Goal: Transaction & Acquisition: Purchase product/service

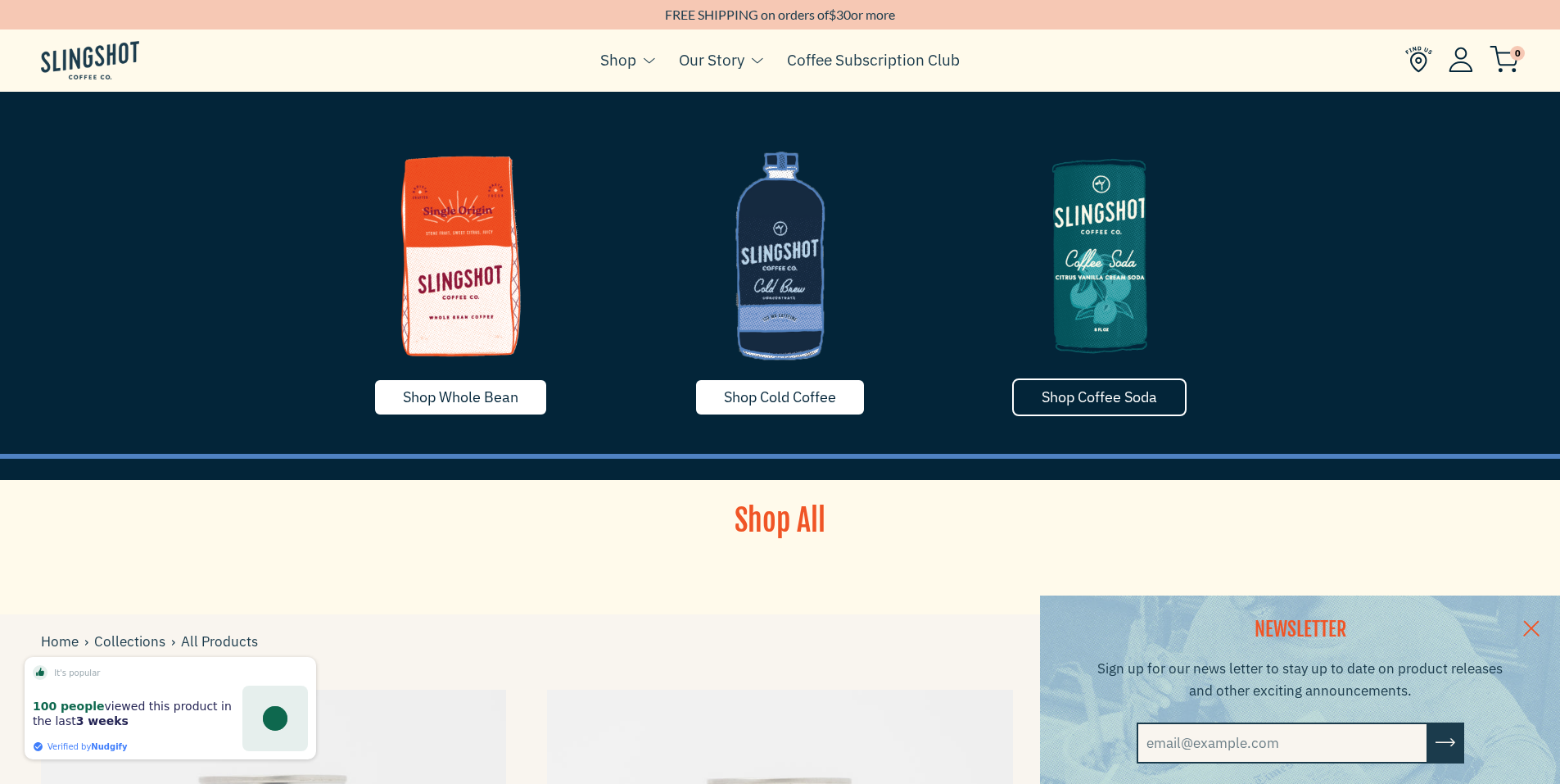
click at [1060, 395] on span "Shop Coffee Soda" at bounding box center [1099, 396] width 116 height 19
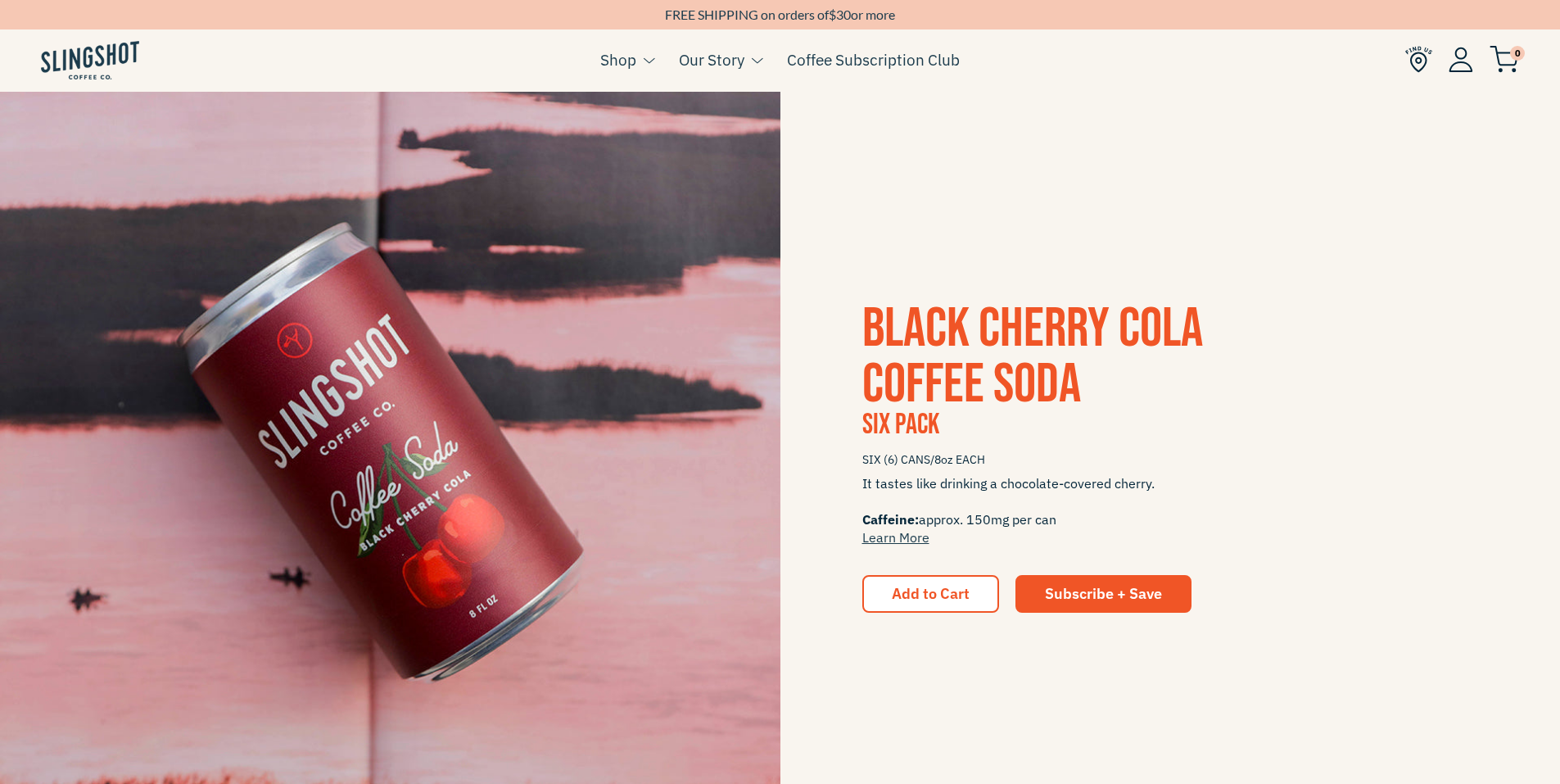
scroll to position [1065, 0]
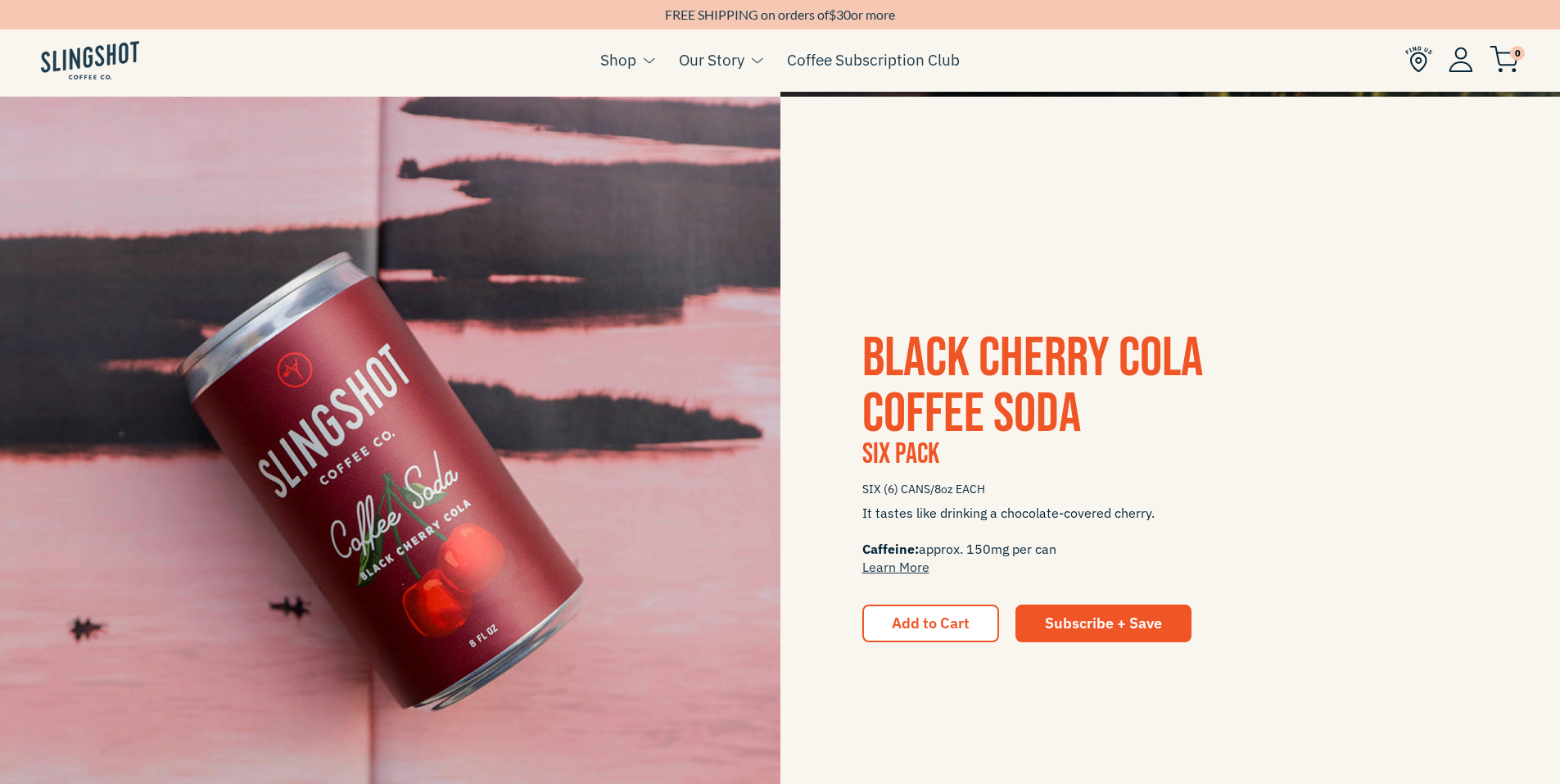
click at [964, 373] on span "Black Cherry Cola Coffee Soda" at bounding box center [1033, 386] width 341 height 122
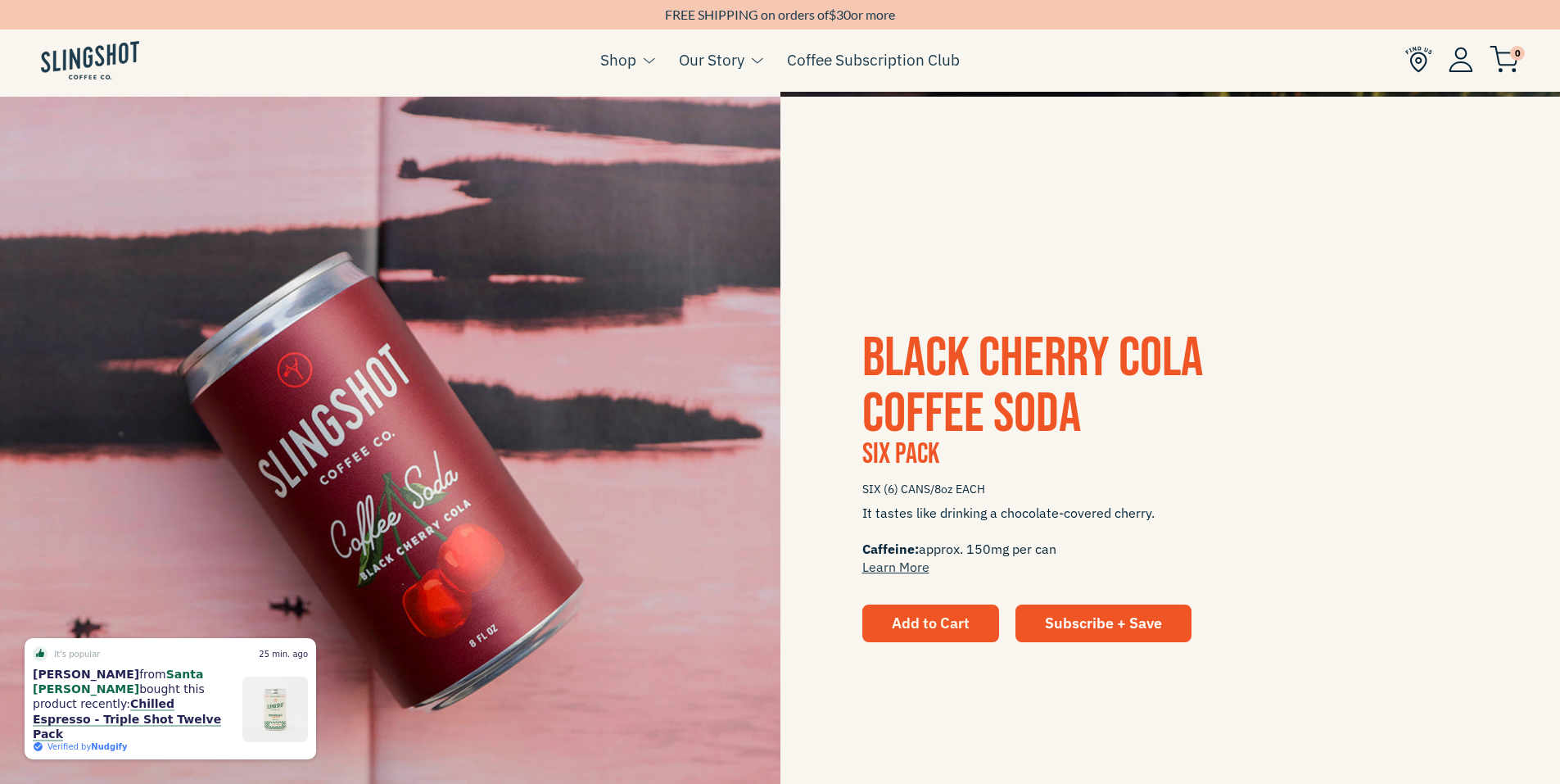
click at [968, 619] on span "Add to Cart" at bounding box center [930, 623] width 78 height 19
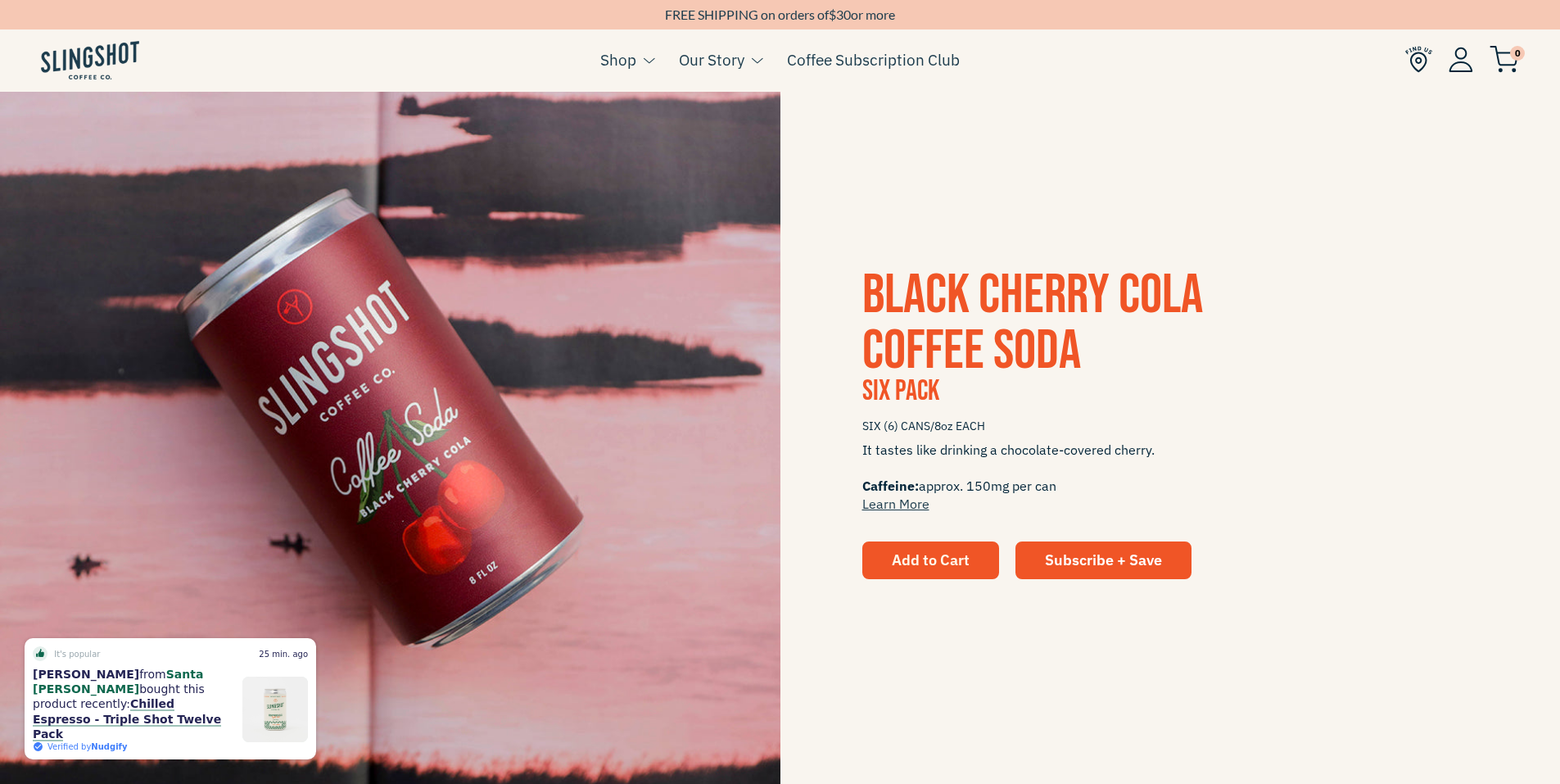
scroll to position [1229, 0]
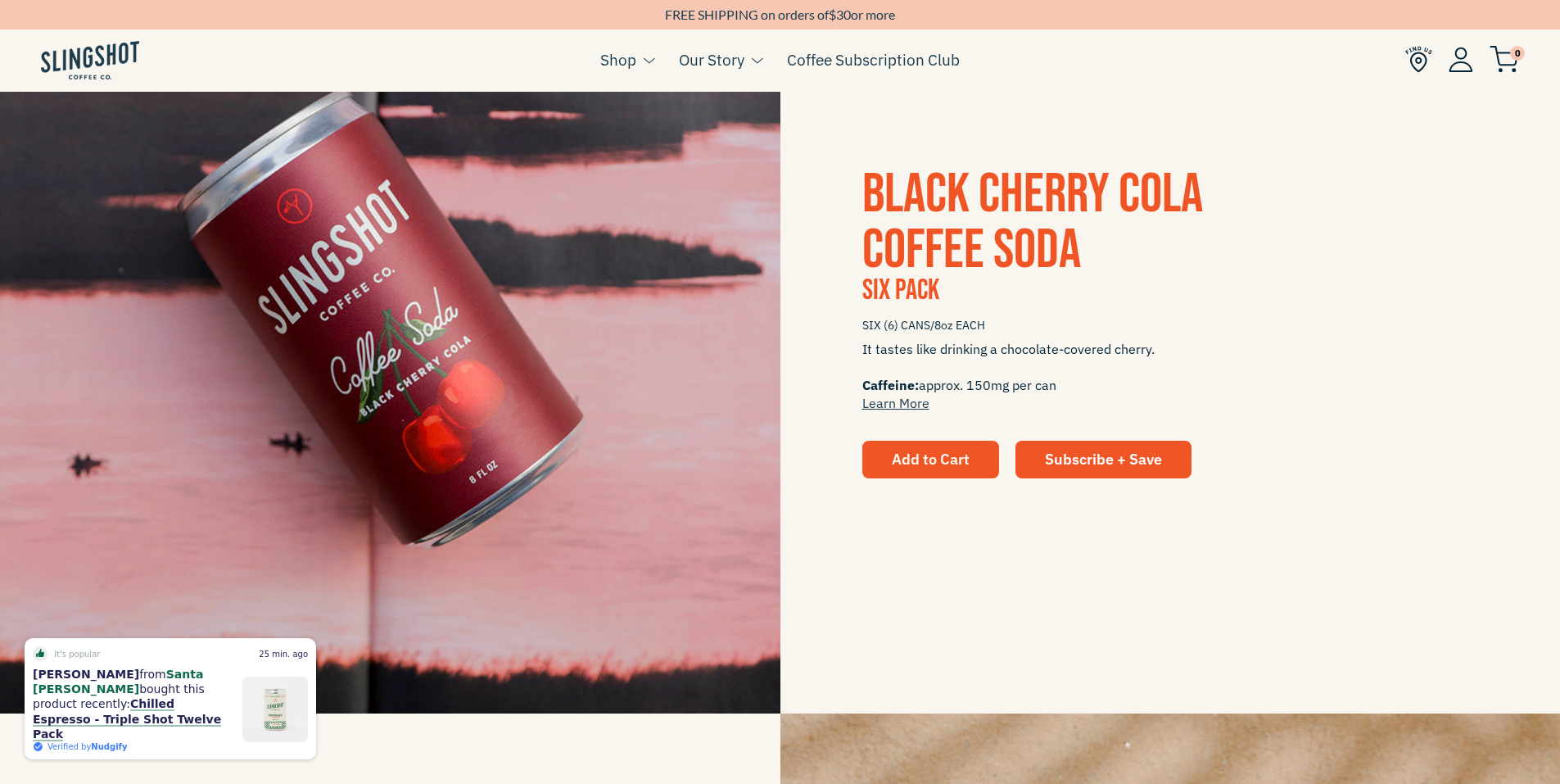
click at [928, 465] on span "Add to Cart" at bounding box center [930, 458] width 78 height 19
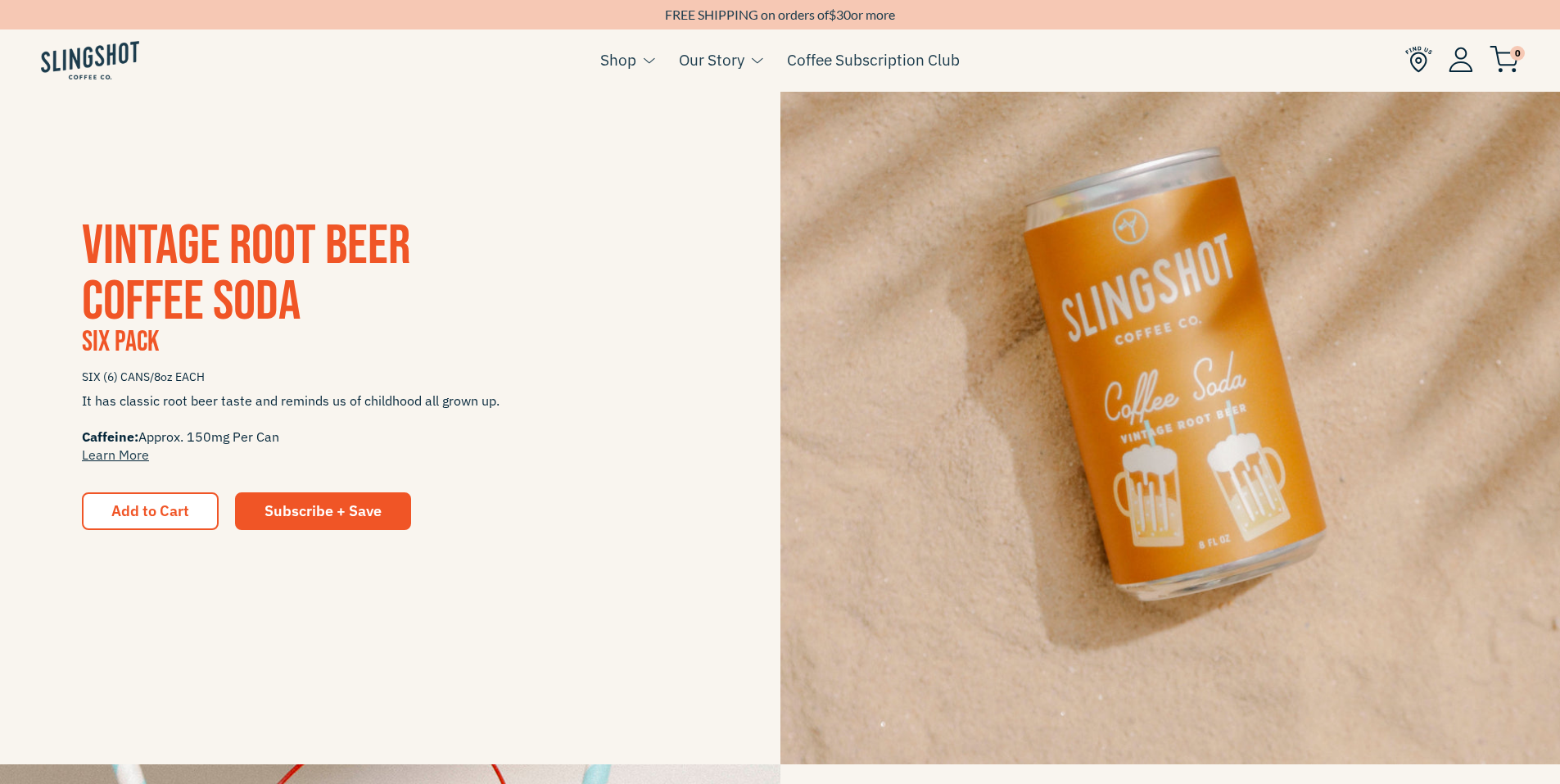
scroll to position [1965, 0]
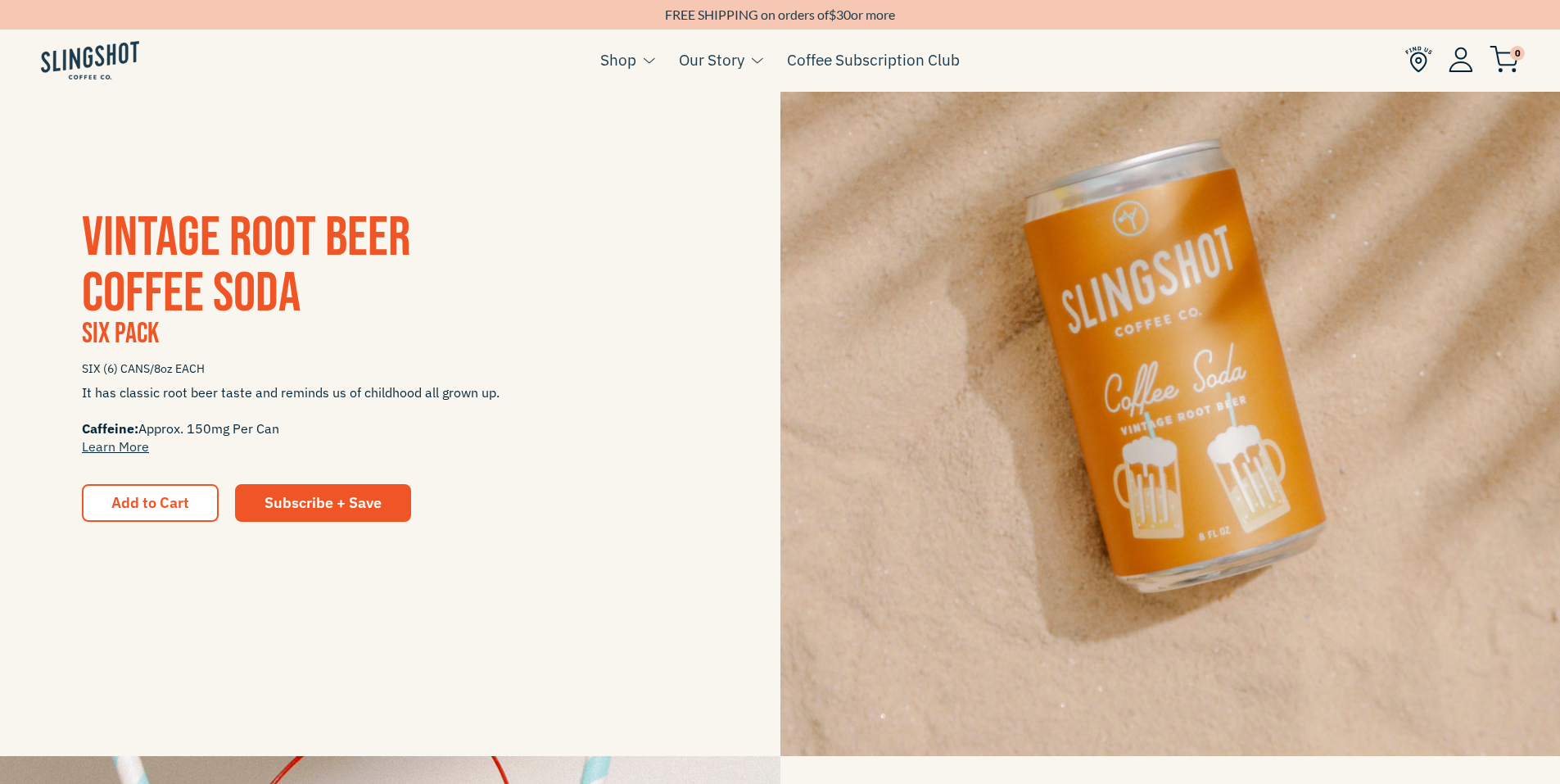
click at [198, 291] on span "Vintage Root Beer Coffee Soda" at bounding box center [246, 266] width 328 height 122
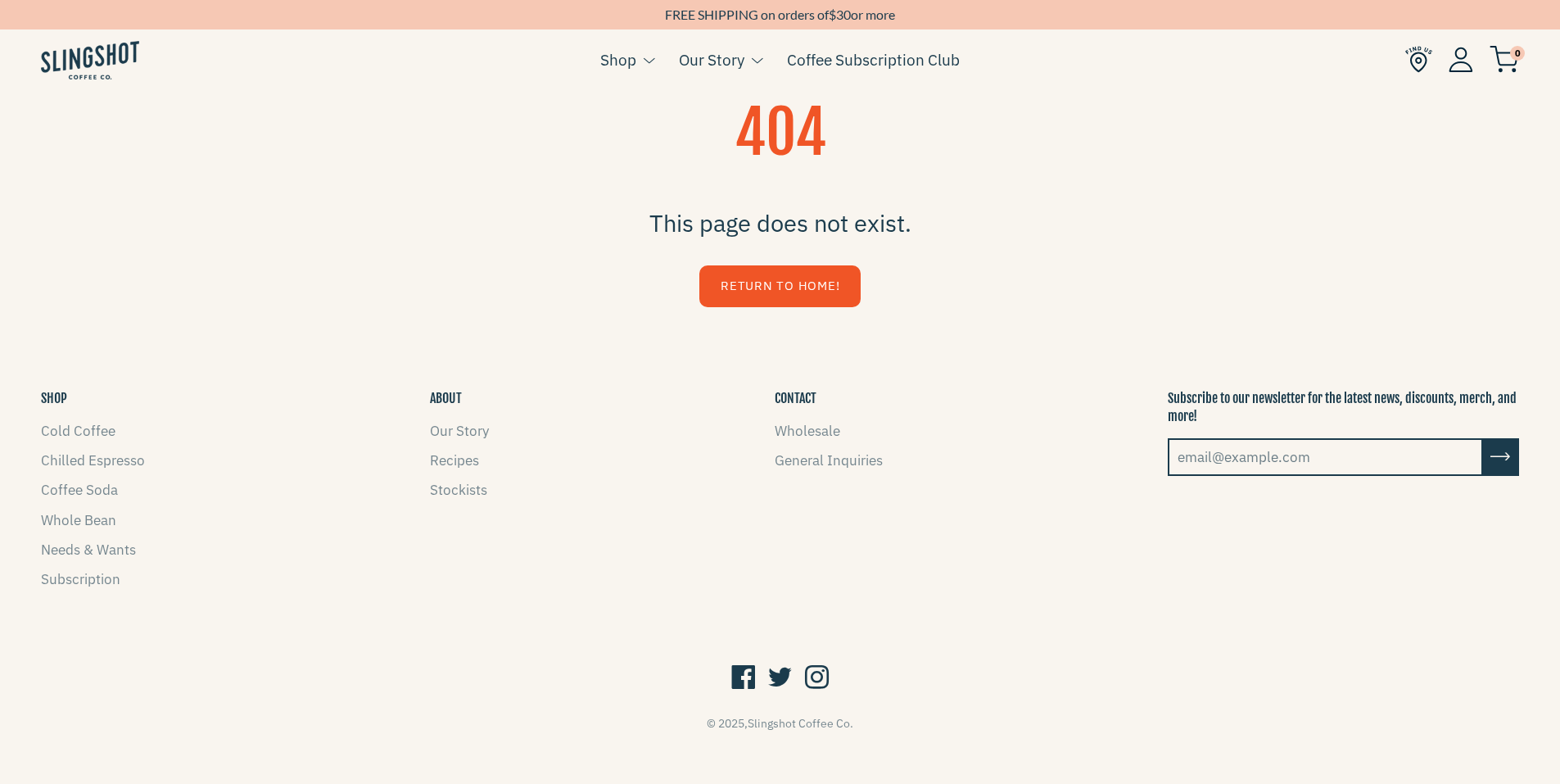
click at [758, 294] on link "Return to Home!" at bounding box center [780, 286] width 161 height 42
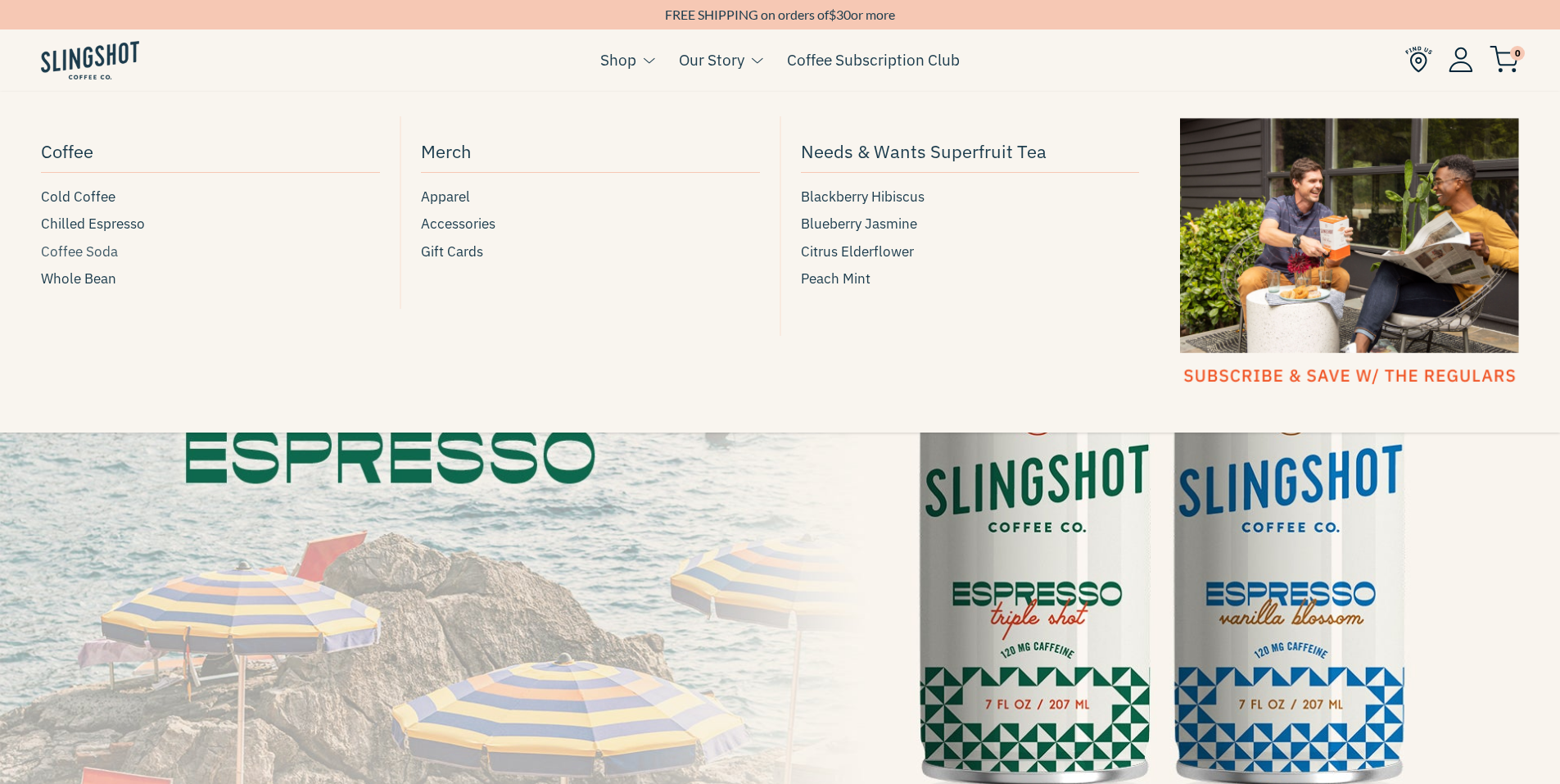
click at [81, 250] on span "Coffee Soda" at bounding box center [80, 251] width 77 height 22
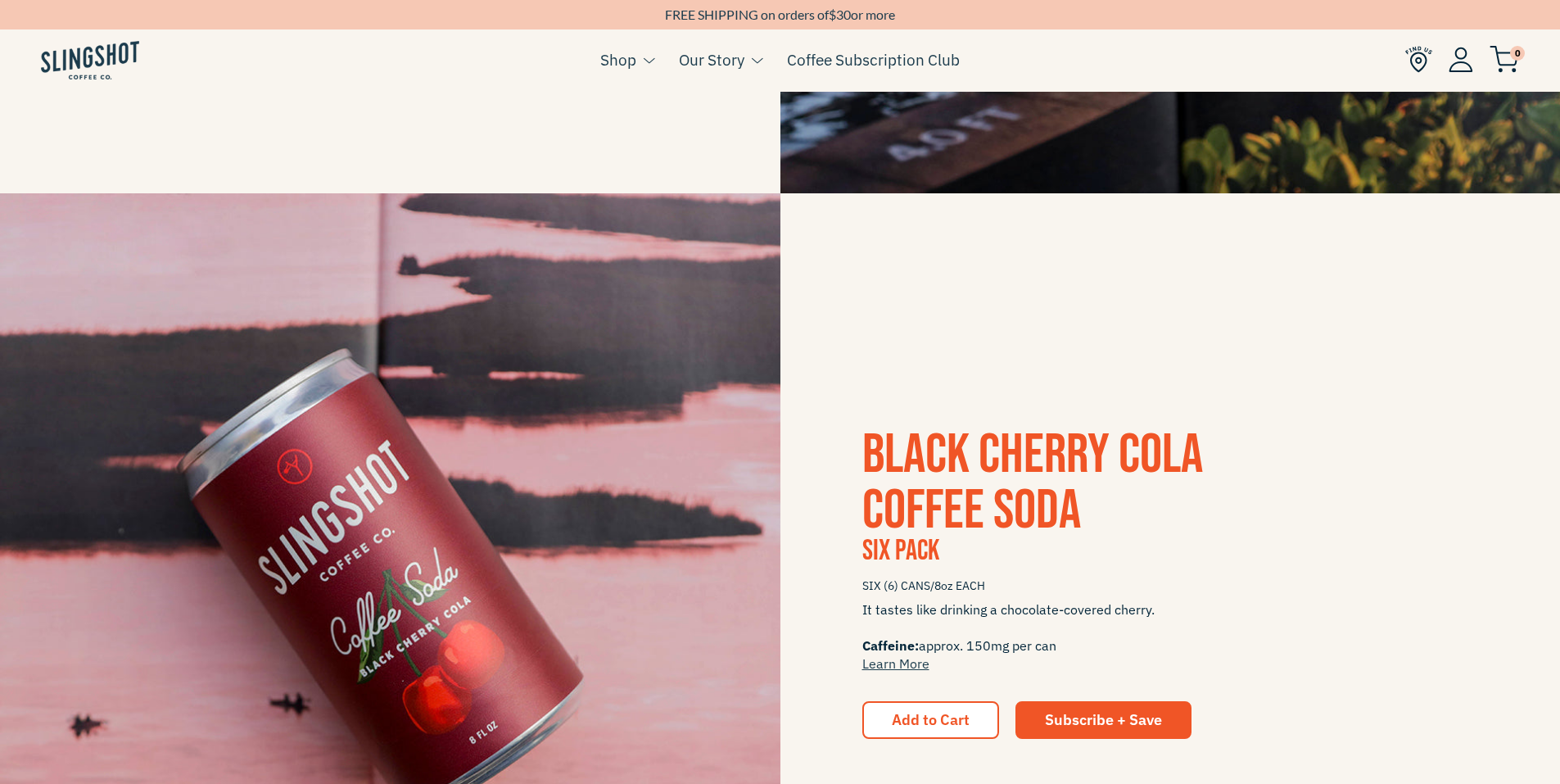
scroll to position [983, 0]
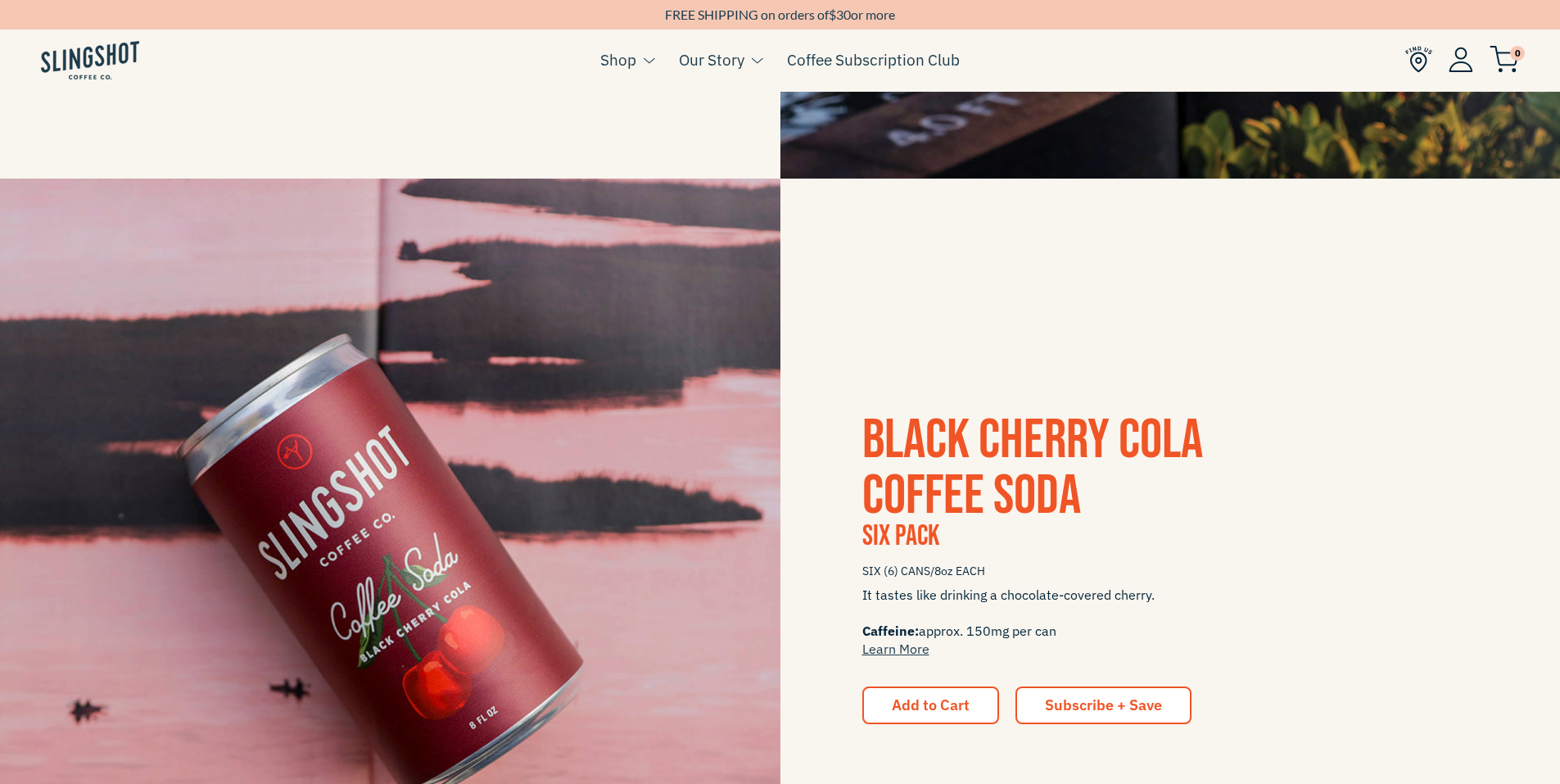
click at [1080, 701] on span "Subscribe + Save" at bounding box center [1103, 704] width 118 height 19
